Goal: Task Accomplishment & Management: Use online tool/utility

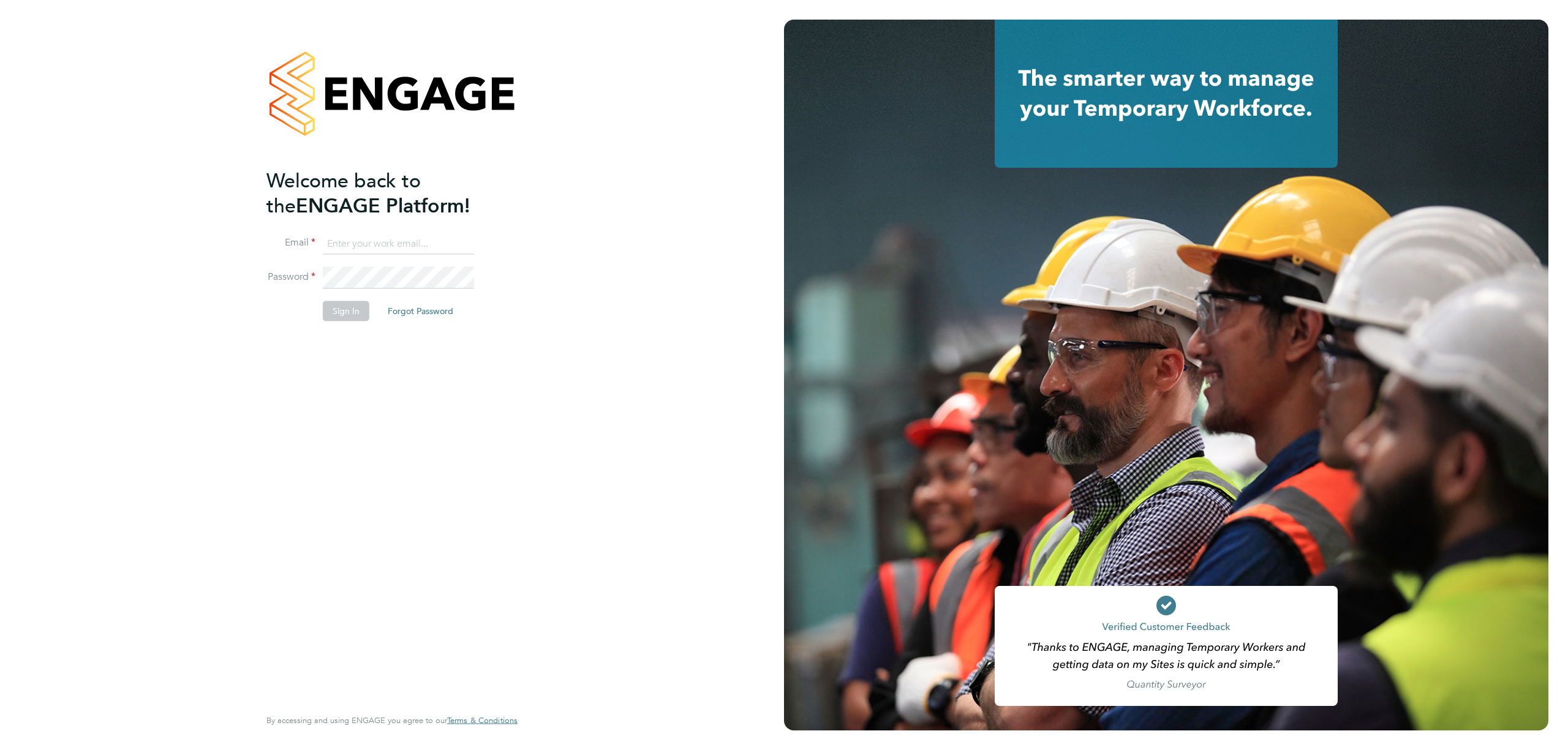
type input "[PERSON_NAME][EMAIL_ADDRESS][DOMAIN_NAME]"
click at [343, 316] on button "Sign In" at bounding box center [346, 311] width 47 height 20
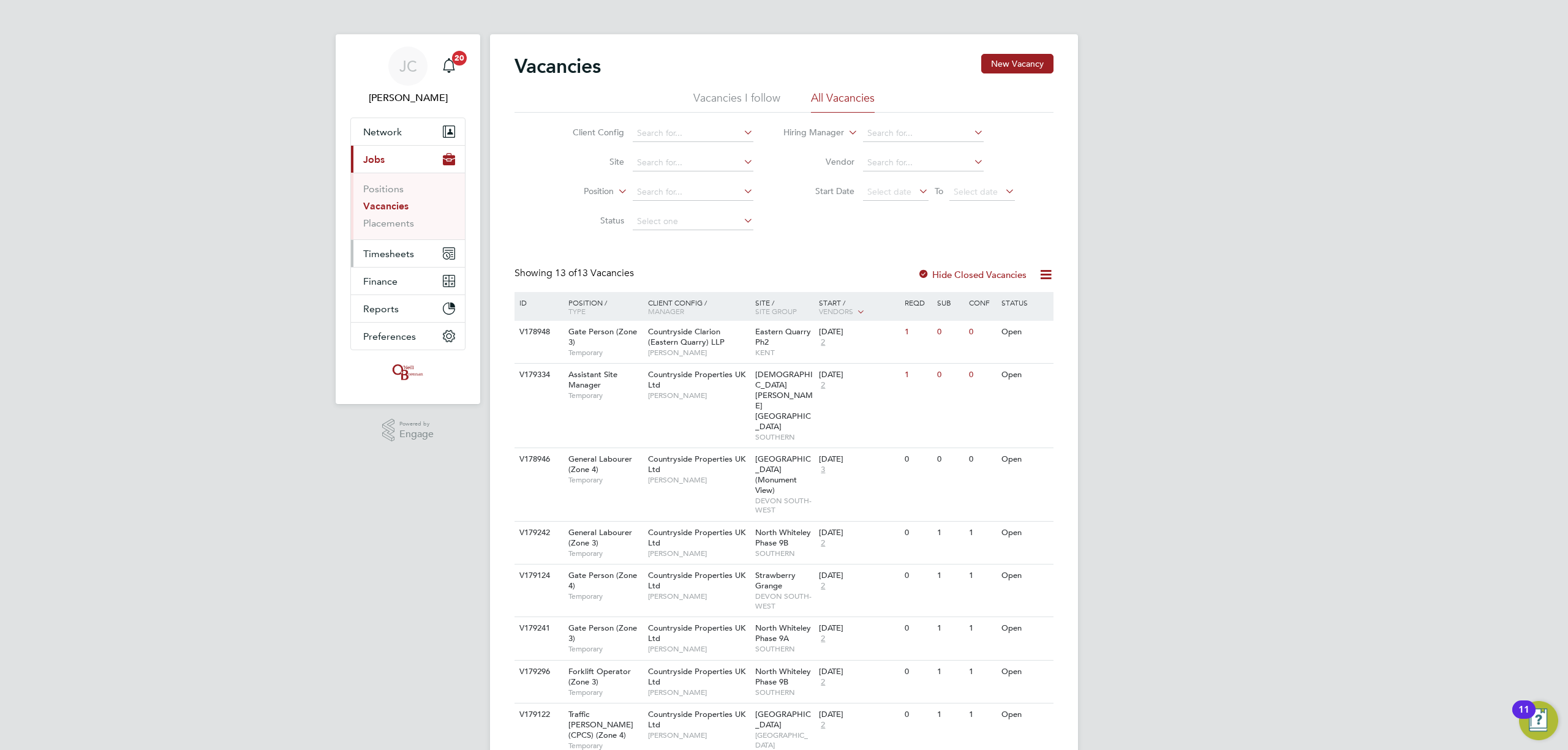
click at [421, 251] on button "Timesheets" at bounding box center [408, 253] width 114 height 27
click at [402, 214] on link "Timesheets" at bounding box center [389, 216] width 51 height 12
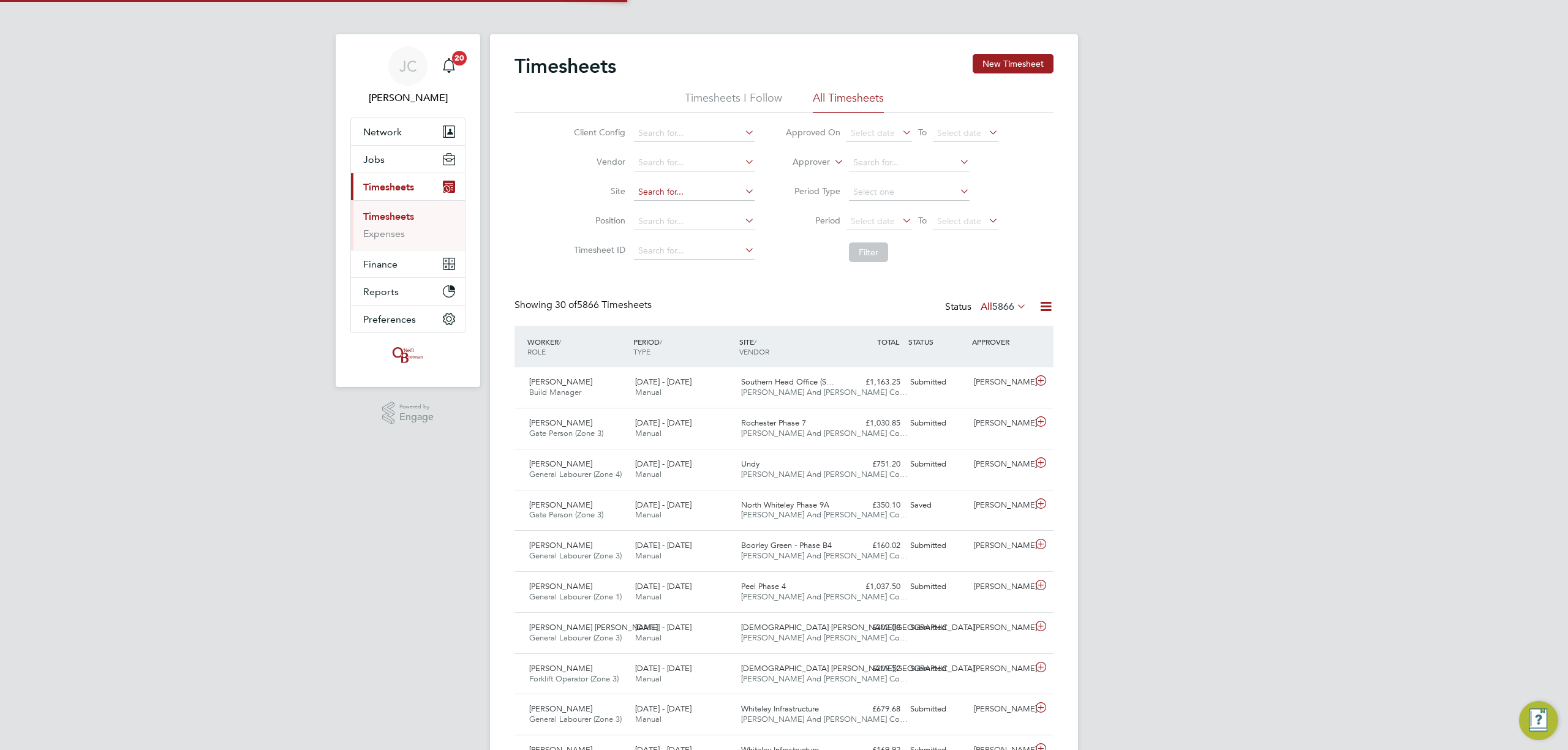
click at [686, 187] on input at bounding box center [694, 192] width 120 height 17
click at [679, 206] on li "Undy" at bounding box center [694, 209] width 122 height 17
type input "Undy"
click at [876, 250] on button "Filter" at bounding box center [869, 252] width 40 height 20
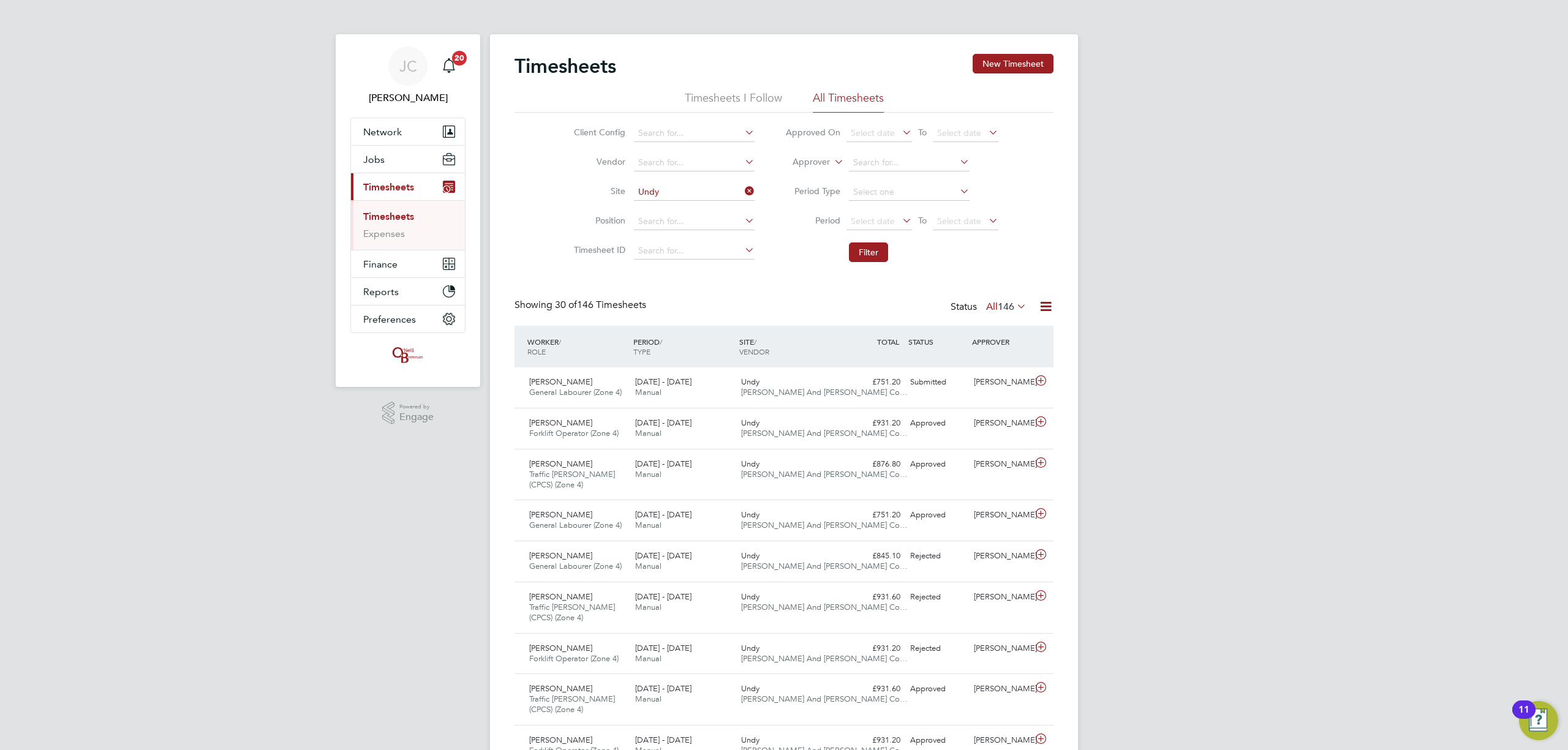
click at [742, 188] on icon at bounding box center [742, 191] width 0 height 17
click at [704, 192] on input at bounding box center [694, 192] width 120 height 17
click at [728, 207] on li "Lang ley Park (Chippenham)" at bounding box center [711, 209] width 155 height 17
type input "Langley Park (Chippenham)"
click at [874, 248] on button "Filter" at bounding box center [869, 252] width 40 height 20
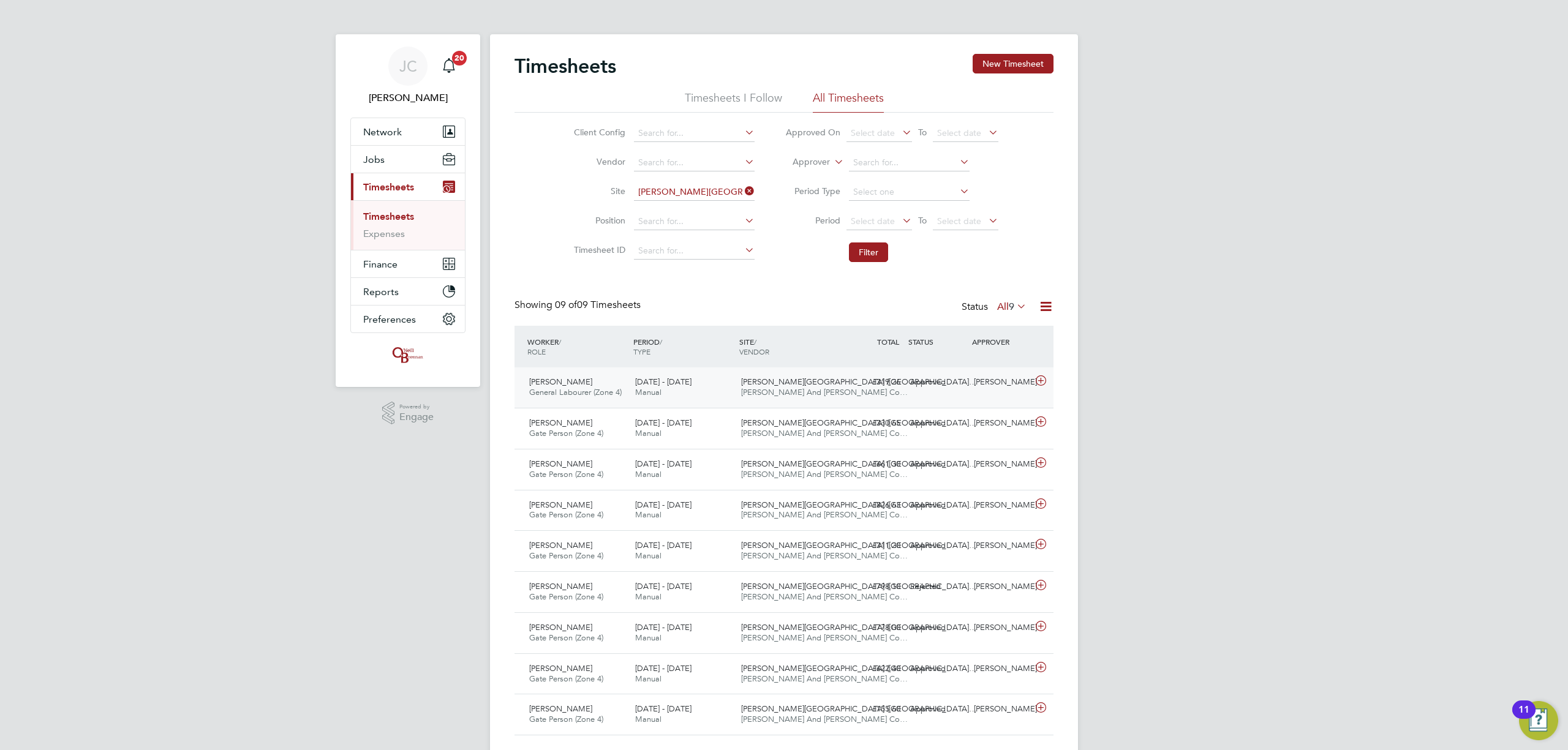
click at [823, 369] on div "Joe Childs General Labourer (Zone 4) 18 - 24 Aug 2025 18 - 24 Aug 2025 Manual L…" at bounding box center [784, 387] width 539 height 40
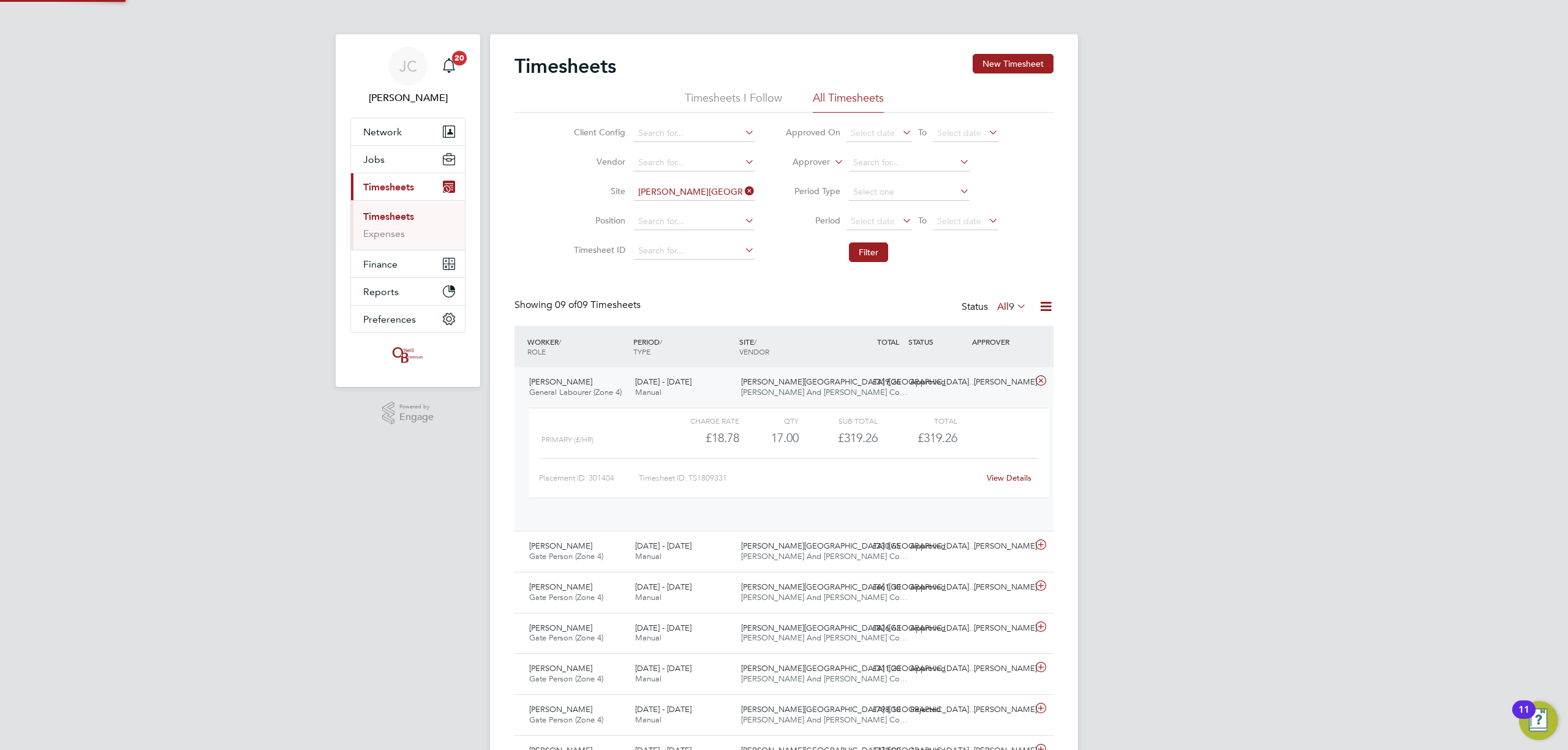
scroll to position [21, 119]
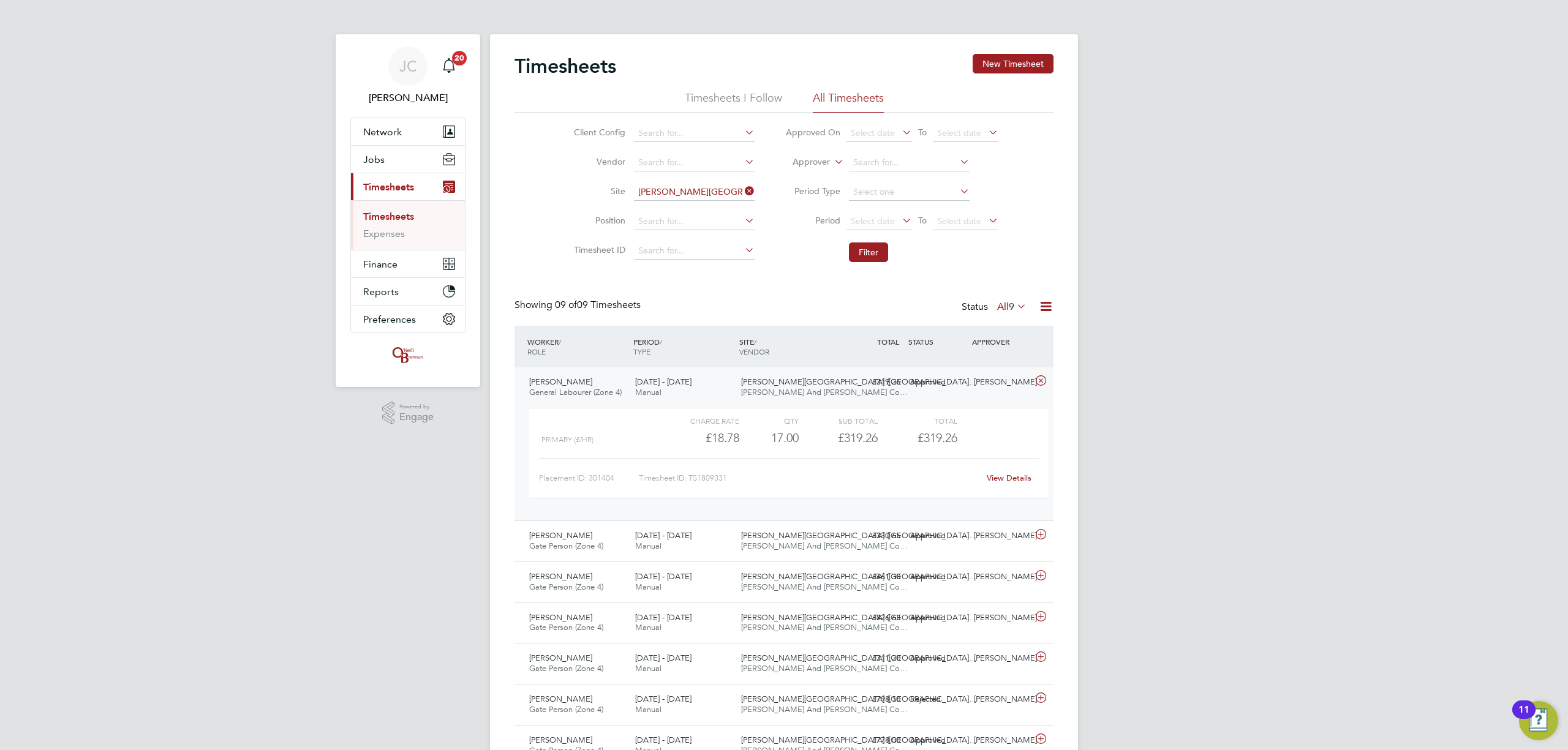
click at [1027, 481] on link "View Details" at bounding box center [1009, 478] width 44 height 10
